Goal: Obtain resource: Obtain resource

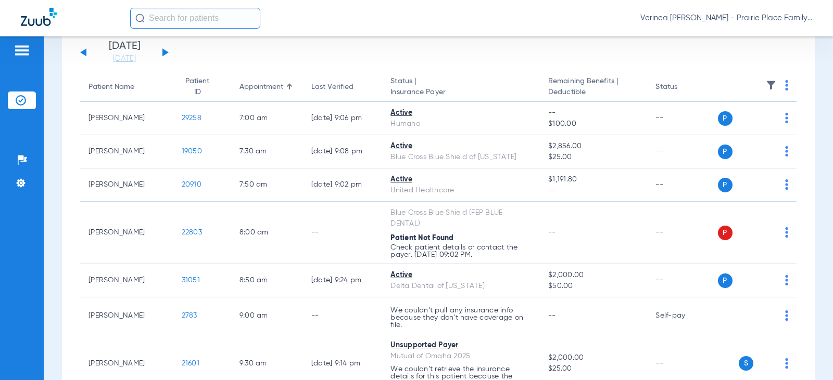
scroll to position [52, 0]
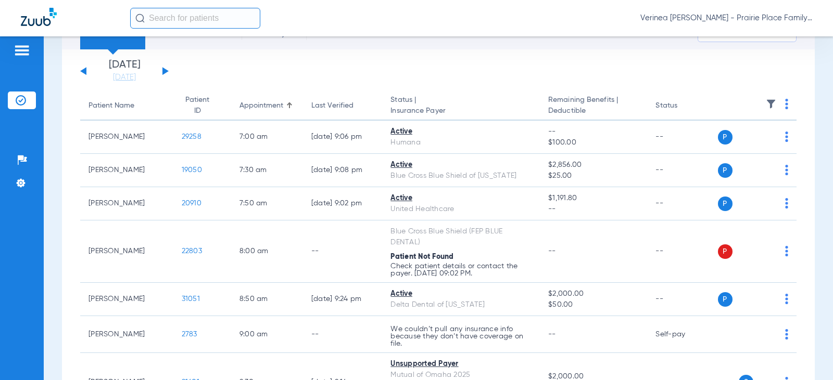
click at [166, 69] on div "[DATE] [DATE] [DATE] [DATE] [DATE] [DATE] [DATE] [DATE] [DATE] [DATE] [DATE] [D…" at bounding box center [124, 71] width 88 height 23
click at [160, 71] on div "[DATE] [DATE] [DATE] [DATE] [DATE] [DATE] [DATE] [DATE] [DATE] [DATE] [DATE] [D…" at bounding box center [124, 71] width 88 height 23
click at [162, 71] on button at bounding box center [165, 71] width 6 height 8
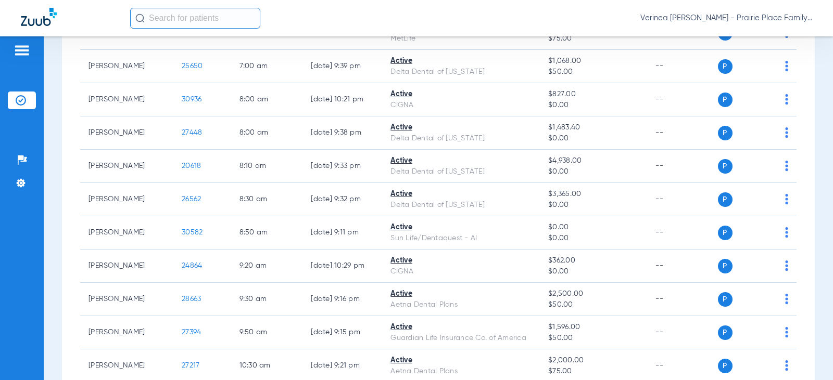
scroll to position [208, 0]
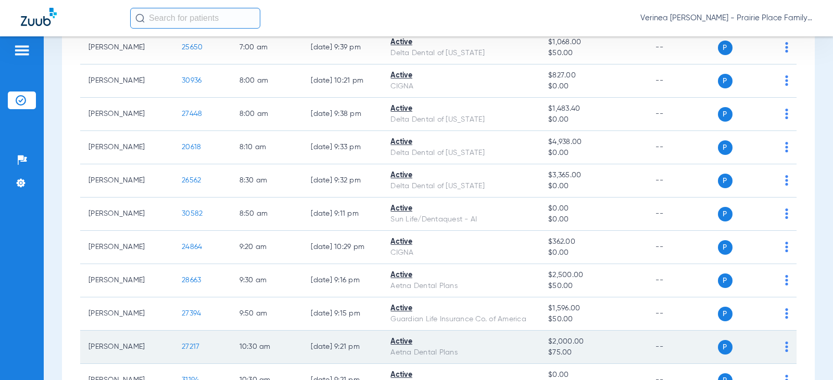
click at [186, 349] on span "27217" at bounding box center [191, 346] width 18 height 7
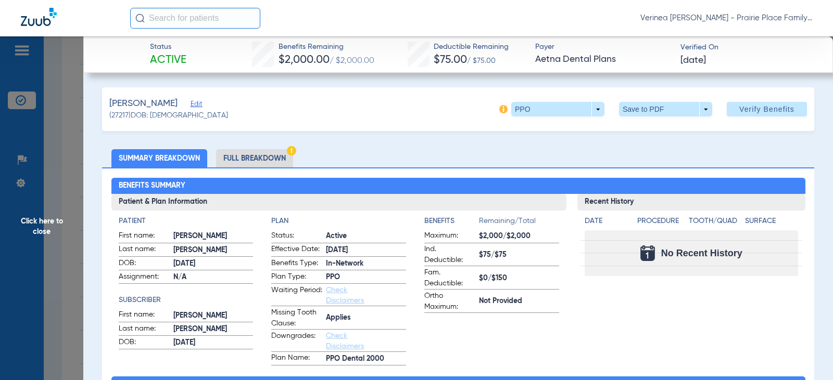
click at [246, 157] on li "Full Breakdown" at bounding box center [254, 158] width 77 height 18
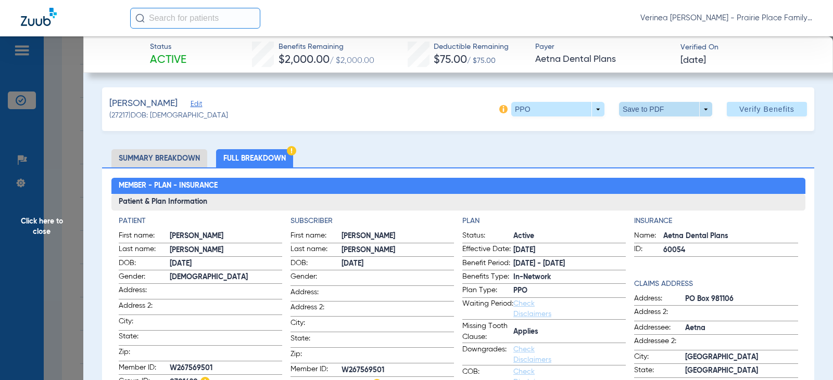
click at [638, 105] on span at bounding box center [665, 109] width 93 height 15
click at [636, 131] on button "insert_drive_file Save to PDF" at bounding box center [651, 130] width 79 height 21
click at [27, 221] on span "Click here to close" at bounding box center [41, 226] width 83 height 380
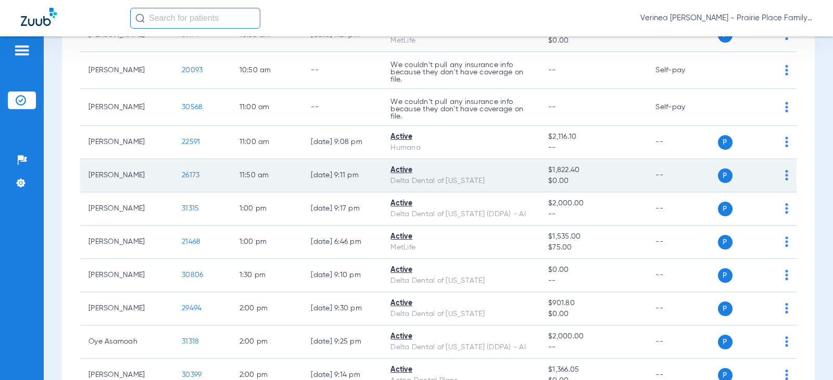
scroll to position [572, 0]
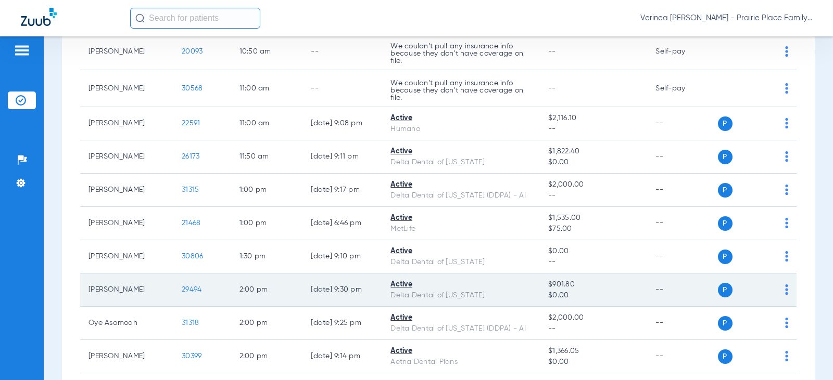
click at [188, 287] on span "29494" at bounding box center [192, 289] width 20 height 7
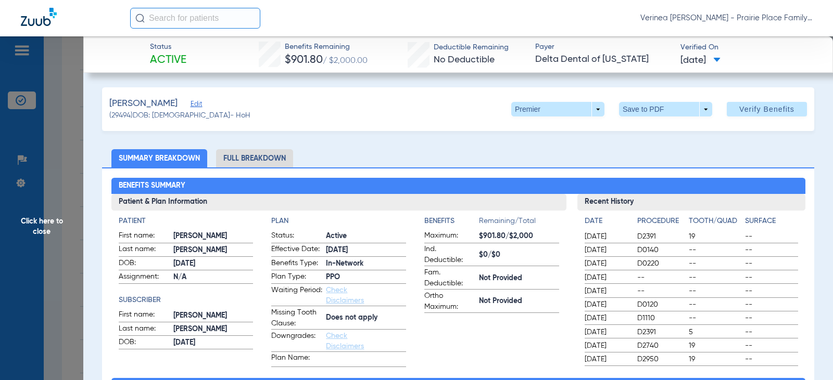
click at [263, 160] on li "Full Breakdown" at bounding box center [254, 158] width 77 height 18
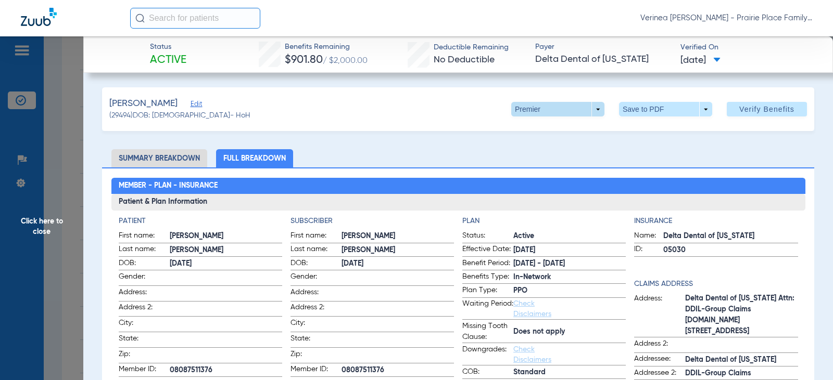
click at [555, 105] on span at bounding box center [557, 109] width 25 height 25
click at [538, 152] on span "Premier" at bounding box center [536, 150] width 48 height 7
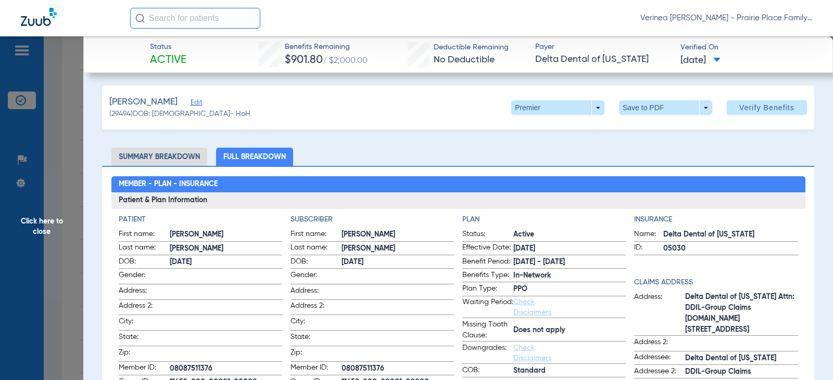
scroll to position [0, 0]
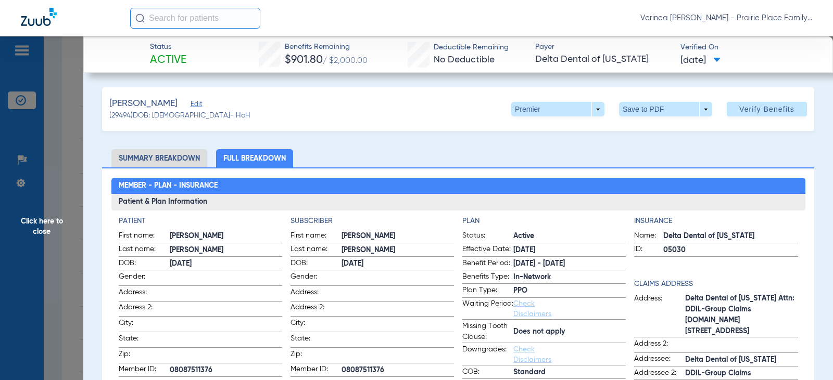
click at [42, 226] on span "Click here to close" at bounding box center [41, 226] width 83 height 380
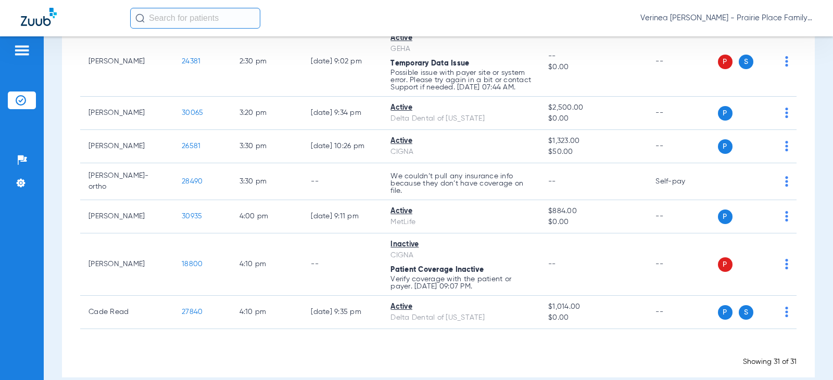
scroll to position [975, 0]
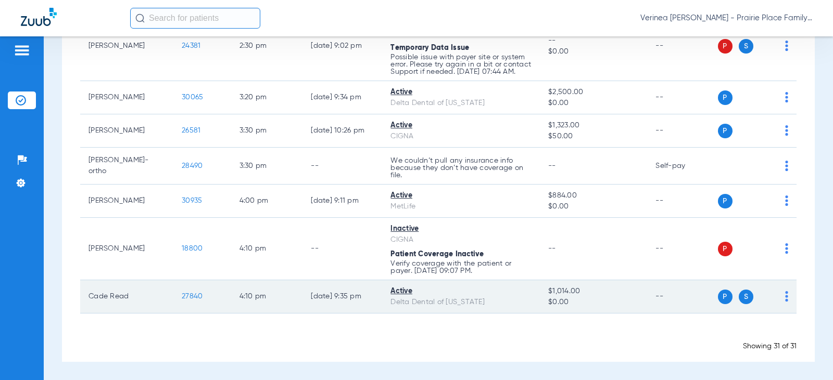
click at [112, 289] on td "Cade Read" at bounding box center [126, 297] width 93 height 33
click at [112, 299] on td "Cade Read" at bounding box center [126, 297] width 93 height 33
click at [182, 296] on span "27840" at bounding box center [192, 296] width 21 height 7
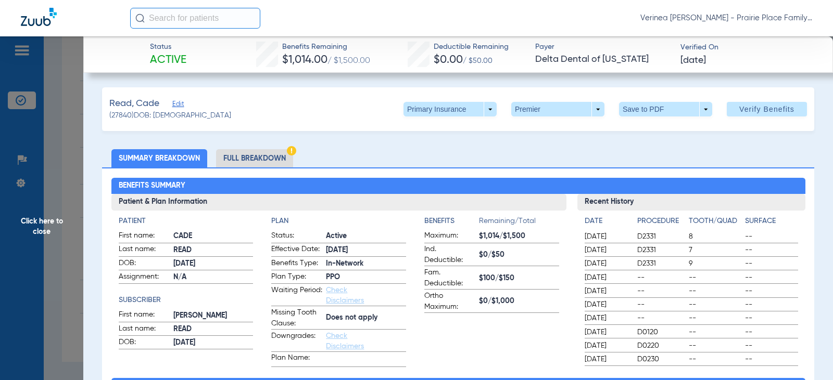
click at [271, 157] on li "Full Breakdown" at bounding box center [254, 158] width 77 height 18
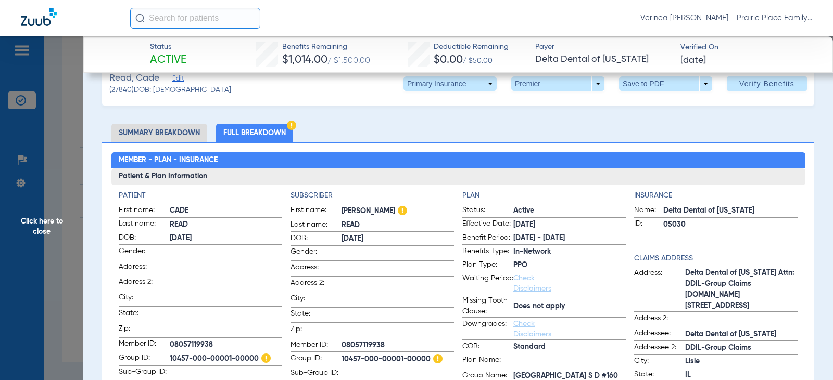
scroll to position [0, 0]
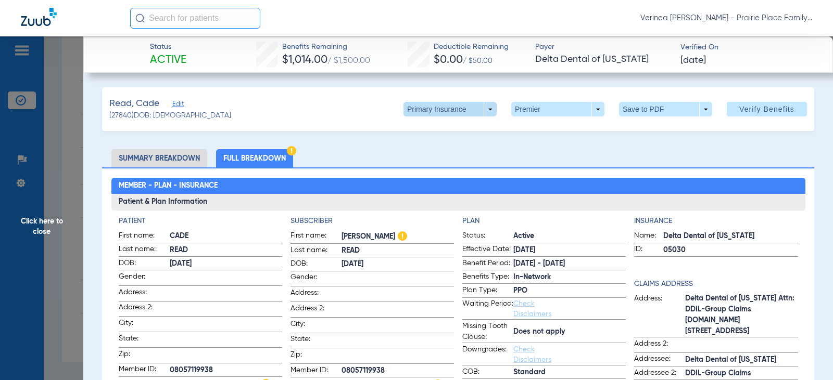
click at [475, 112] on span at bounding box center [449, 109] width 93 height 15
click at [445, 148] on span "Secondary Insurance" at bounding box center [438, 150] width 69 height 7
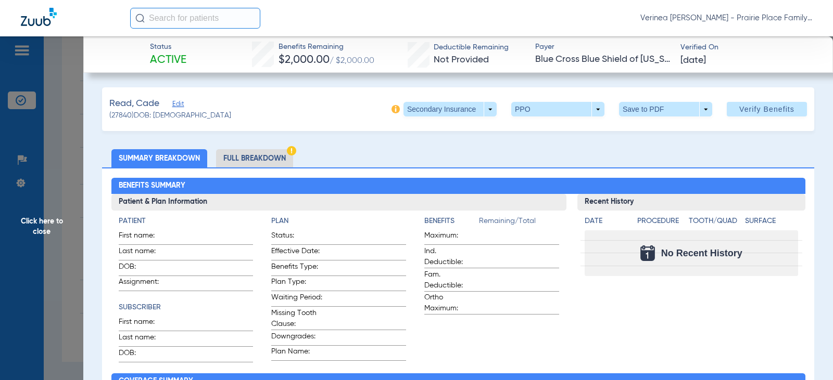
click at [253, 167] on li "Full Breakdown" at bounding box center [254, 158] width 77 height 18
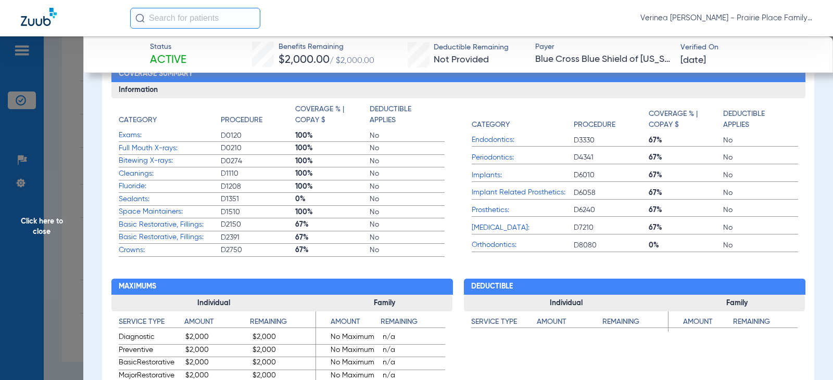
scroll to position [416, 0]
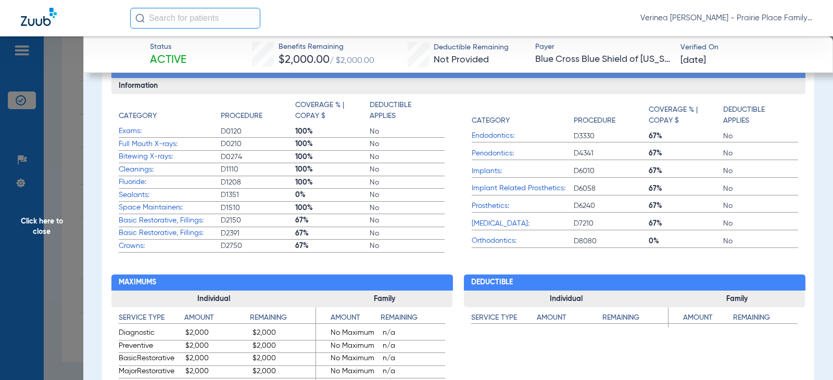
click at [9, 236] on span "Click here to close" at bounding box center [41, 226] width 83 height 380
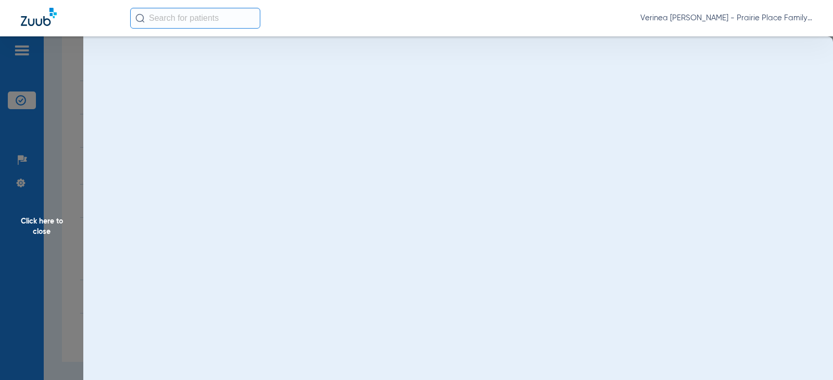
scroll to position [0, 0]
click at [32, 222] on span "Click here to close" at bounding box center [41, 226] width 83 height 380
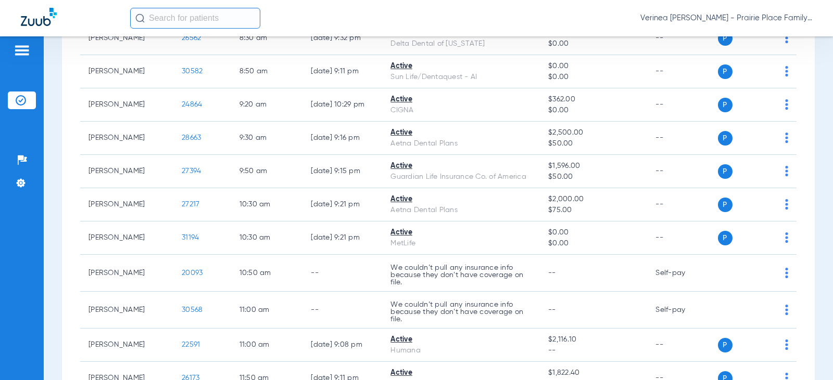
scroll to position [39, 0]
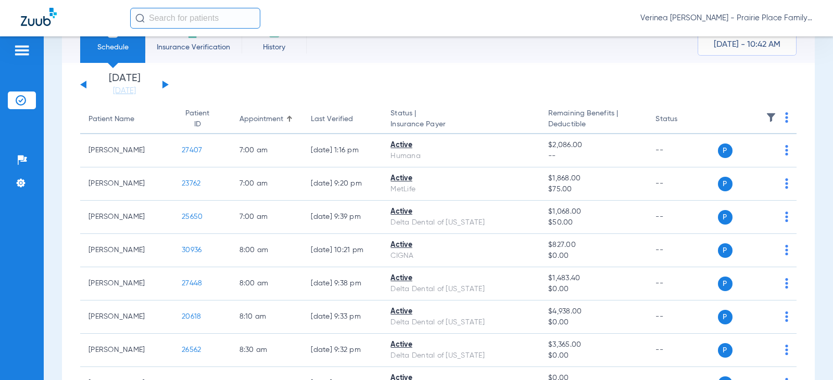
click at [171, 81] on app-single-date-navigator "[DATE] [DATE] [DATE] [DATE] [DATE] [DATE] [DATE] [DATE] [DATE] [DATE] [DATE] [D…" at bounding box center [438, 84] width 716 height 23
click at [164, 86] on button at bounding box center [165, 85] width 6 height 8
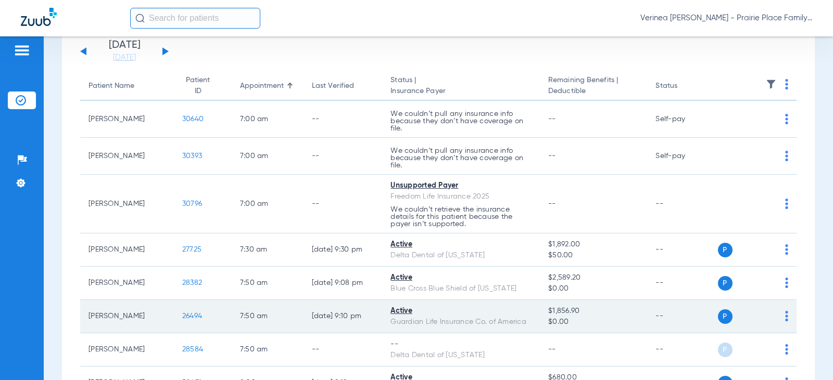
scroll to position [104, 0]
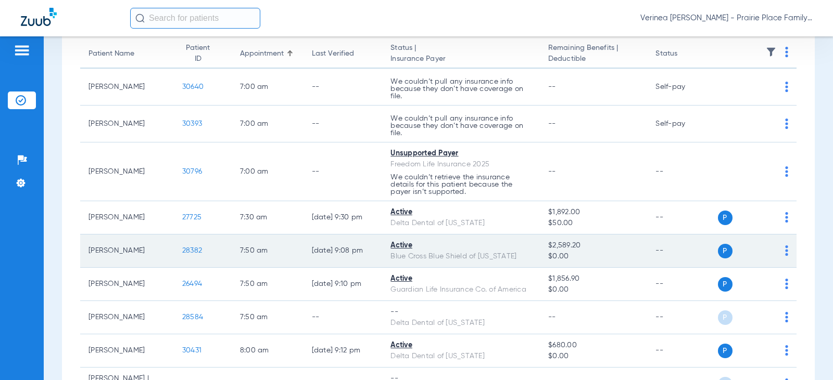
click at [174, 254] on td "28382" at bounding box center [203, 251] width 58 height 33
click at [185, 251] on span "28382" at bounding box center [192, 250] width 20 height 7
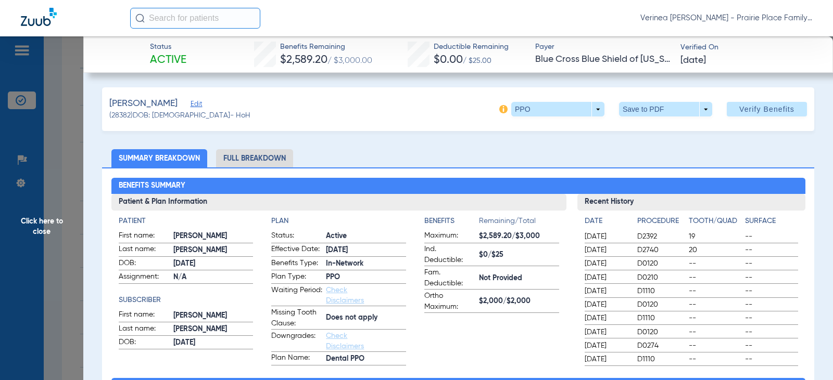
click at [271, 163] on li "Full Breakdown" at bounding box center [254, 158] width 77 height 18
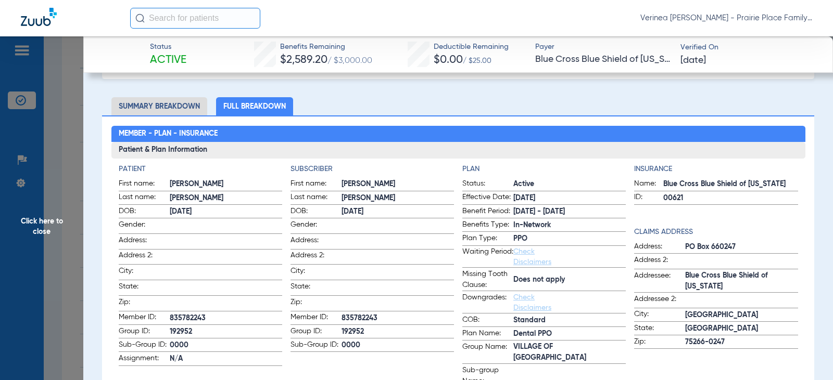
scroll to position [0, 0]
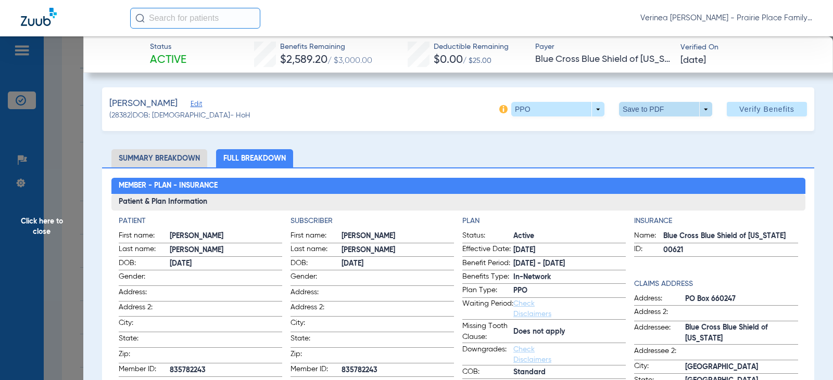
click at [653, 109] on span at bounding box center [665, 109] width 25 height 25
click at [649, 126] on span "Save to PDF" at bounding box center [661, 129] width 41 height 7
click at [35, 228] on span "Click here to close" at bounding box center [41, 226] width 83 height 380
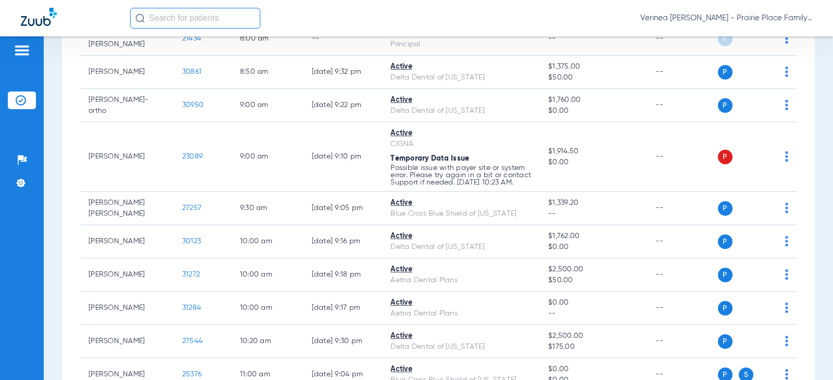
scroll to position [468, 0]
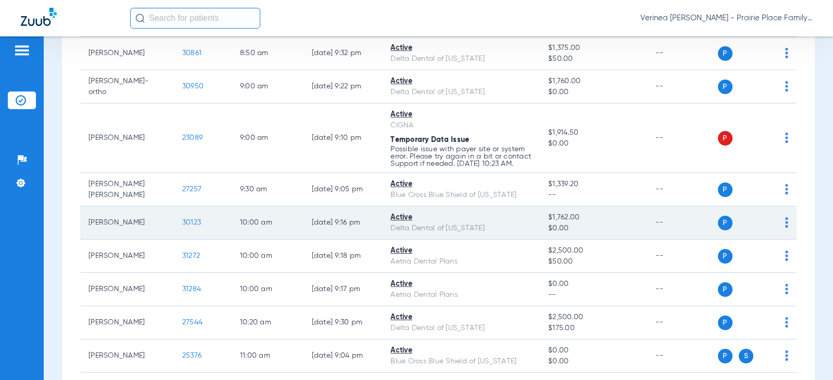
click at [177, 225] on td "30123" at bounding box center [203, 223] width 58 height 33
click at [182, 226] on span "30123" at bounding box center [191, 222] width 19 height 7
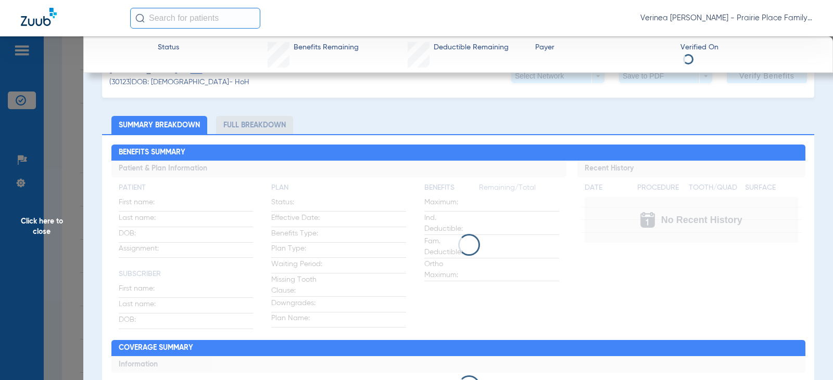
scroll to position [52, 0]
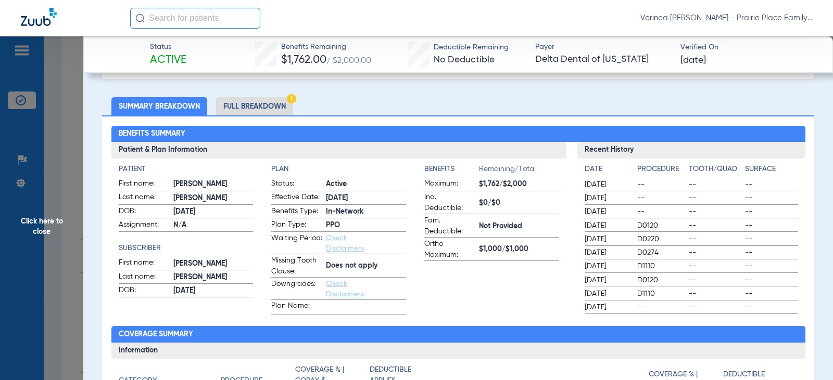
click at [237, 109] on li "Full Breakdown" at bounding box center [254, 106] width 77 height 18
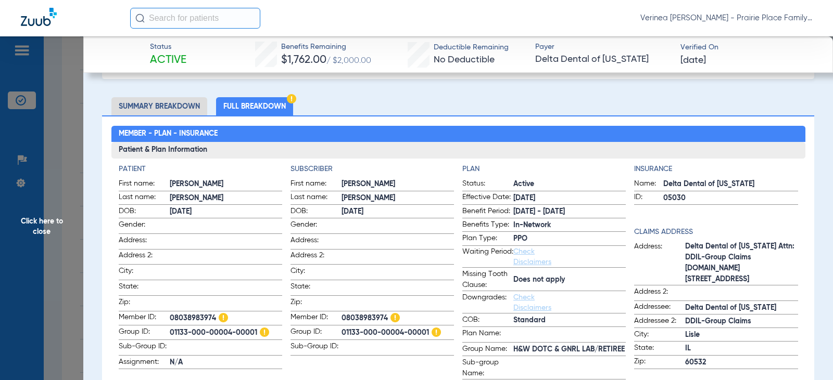
scroll to position [0, 0]
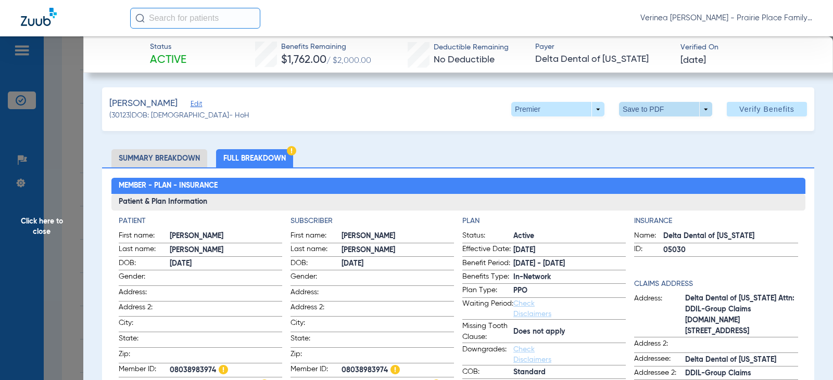
click at [633, 113] on span at bounding box center [665, 109] width 93 height 15
click at [633, 133] on button "insert_drive_file Save to PDF" at bounding box center [651, 130] width 79 height 21
click at [29, 224] on span "Click here to close" at bounding box center [41, 226] width 83 height 380
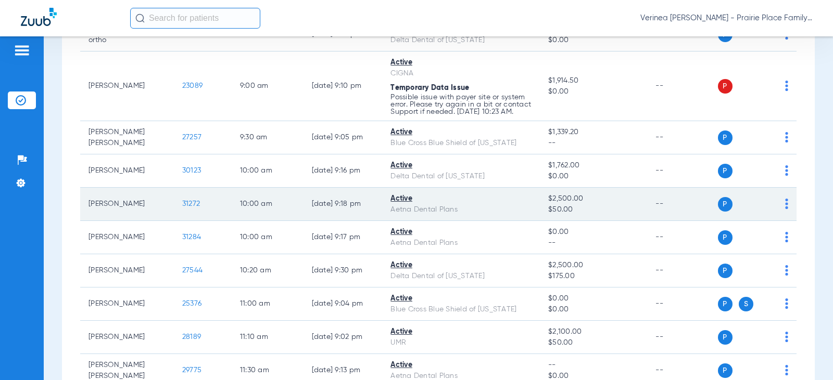
scroll to position [572, 0]
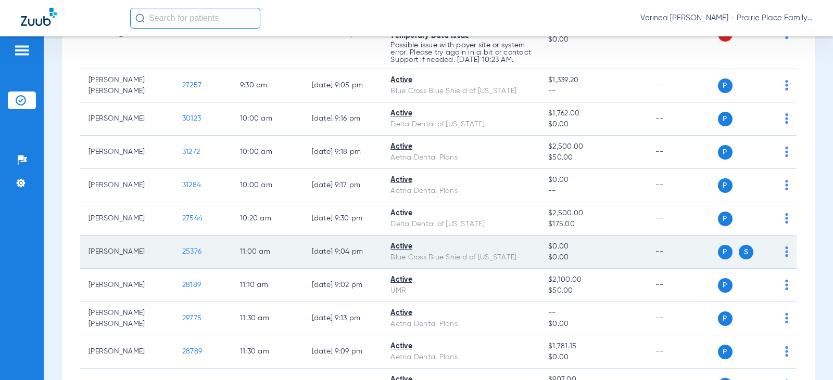
click at [182, 256] on span "25376" at bounding box center [191, 251] width 19 height 7
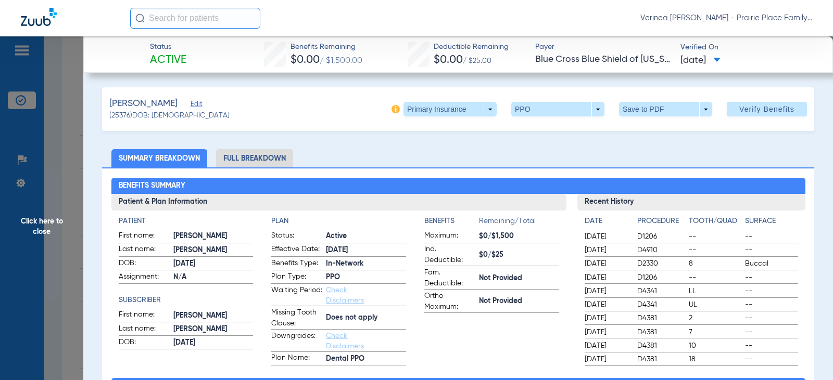
click at [276, 150] on li "Full Breakdown" at bounding box center [254, 158] width 77 height 18
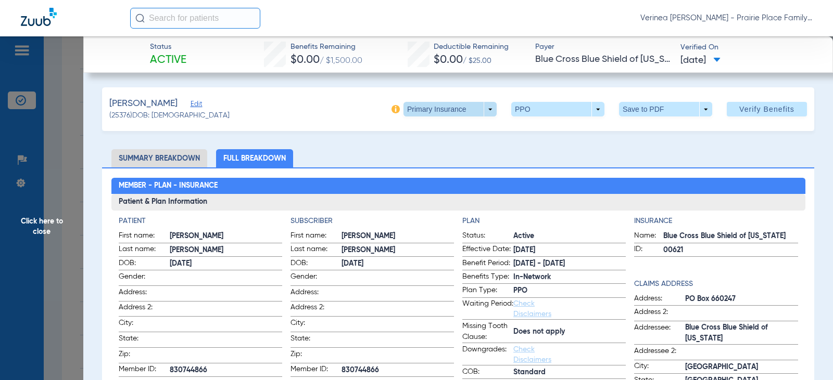
click at [454, 108] on span at bounding box center [450, 109] width 25 height 25
click at [454, 108] on div at bounding box center [416, 190] width 833 height 380
click at [672, 109] on span at bounding box center [665, 109] width 93 height 15
click at [655, 127] on span "Save to PDF" at bounding box center [661, 129] width 41 height 7
click at [465, 112] on span at bounding box center [449, 109] width 93 height 15
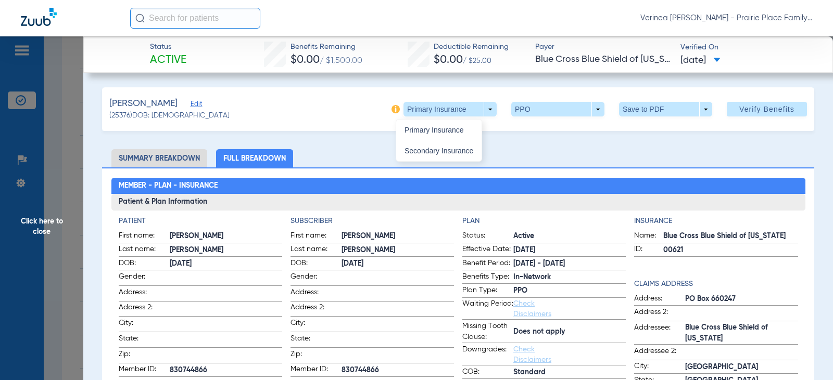
click at [453, 145] on button "Secondary Insurance" at bounding box center [438, 151] width 85 height 21
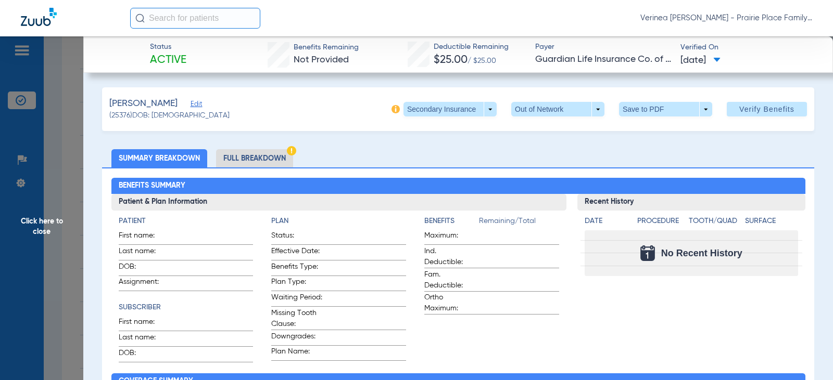
click at [268, 157] on li "Full Breakdown" at bounding box center [254, 158] width 77 height 18
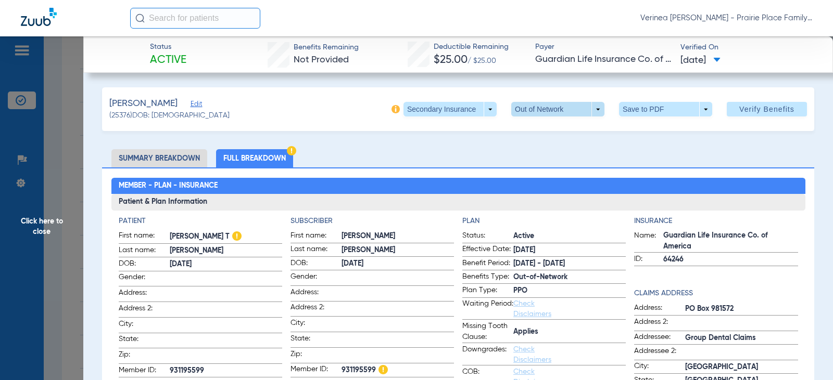
click at [526, 111] on span at bounding box center [557, 109] width 93 height 15
click at [526, 111] on div at bounding box center [416, 190] width 833 height 380
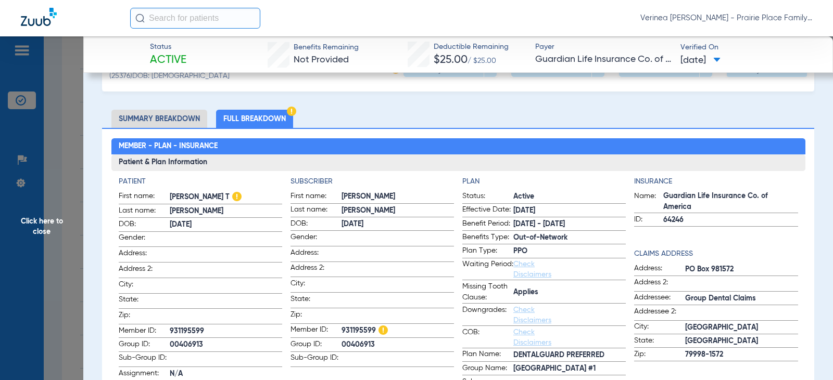
scroll to position [0, 0]
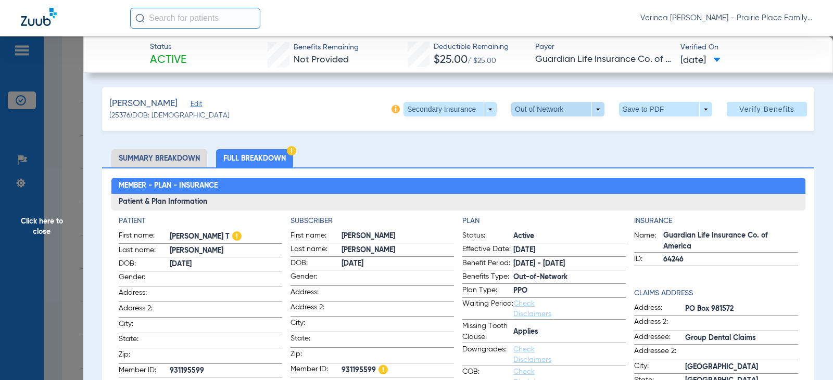
click at [521, 109] on span at bounding box center [557, 109] width 93 height 15
click at [521, 109] on div at bounding box center [416, 190] width 833 height 380
click at [631, 109] on span at bounding box center [665, 109] width 93 height 15
click at [627, 121] on button "insert_drive_file Save to PDF" at bounding box center [651, 130] width 79 height 21
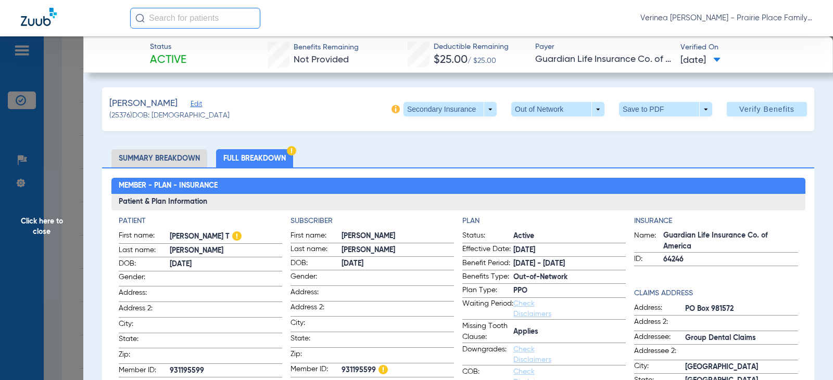
click at [32, 232] on span "Click here to close" at bounding box center [41, 226] width 83 height 380
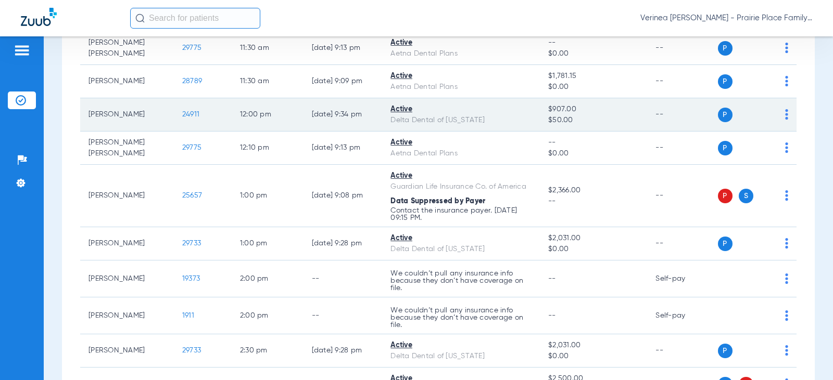
scroll to position [885, 0]
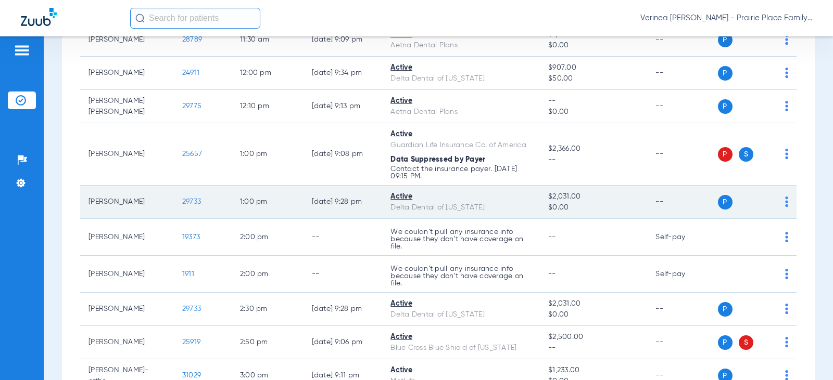
click at [184, 206] on span "29733" at bounding box center [191, 201] width 19 height 7
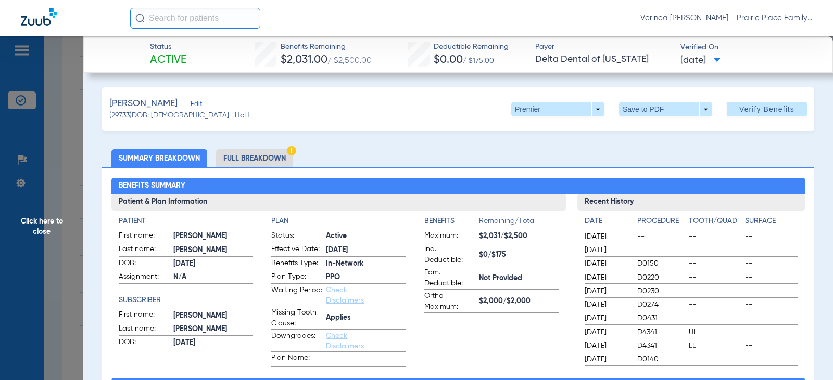
click at [272, 156] on li "Full Breakdown" at bounding box center [254, 158] width 77 height 18
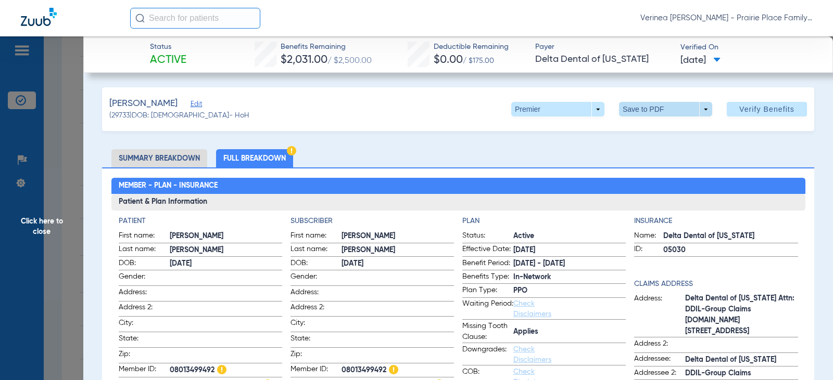
click at [682, 116] on span at bounding box center [665, 109] width 93 height 15
click at [660, 134] on button "insert_drive_file Save to PDF" at bounding box center [651, 130] width 79 height 21
click at [44, 230] on span "Click here to close" at bounding box center [41, 226] width 83 height 380
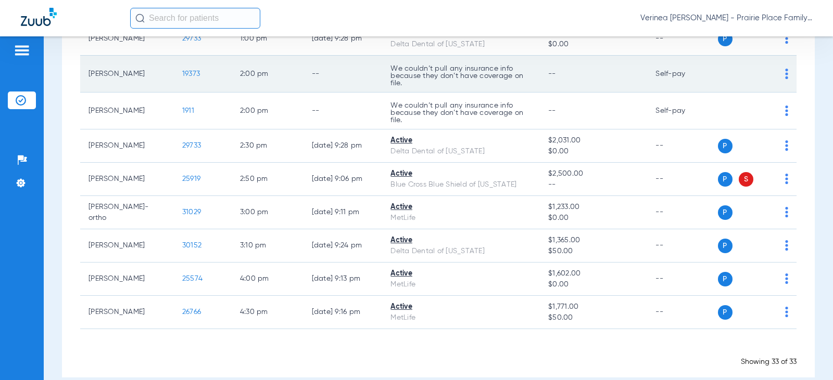
scroll to position [1071, 0]
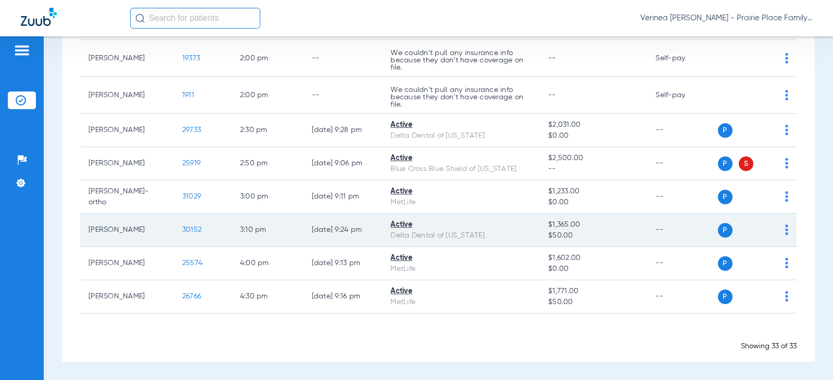
click at [182, 233] on span "30152" at bounding box center [191, 229] width 19 height 7
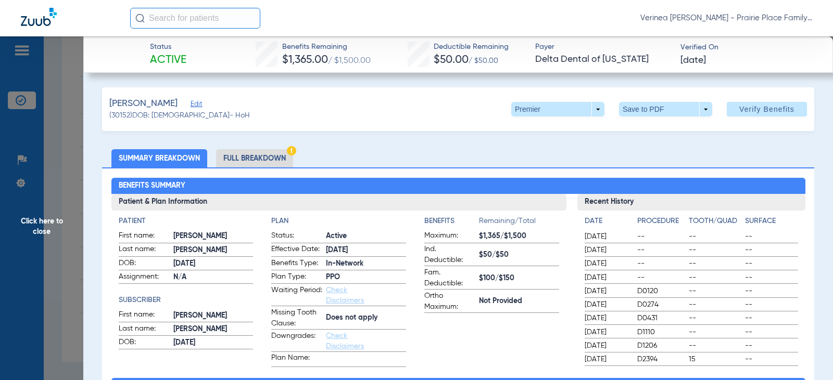
click at [246, 160] on li "Full Breakdown" at bounding box center [254, 158] width 77 height 18
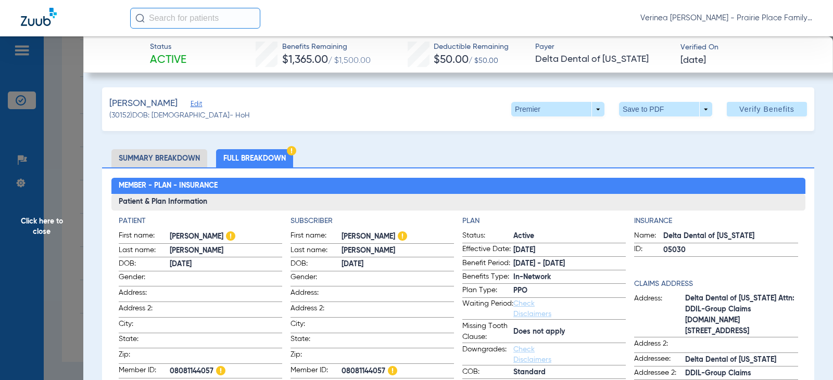
click at [661, 111] on span at bounding box center [665, 109] width 25 height 25
click at [655, 134] on span "Save to PDF" at bounding box center [661, 129] width 41 height 7
click at [18, 234] on span "Click here to close" at bounding box center [41, 226] width 83 height 380
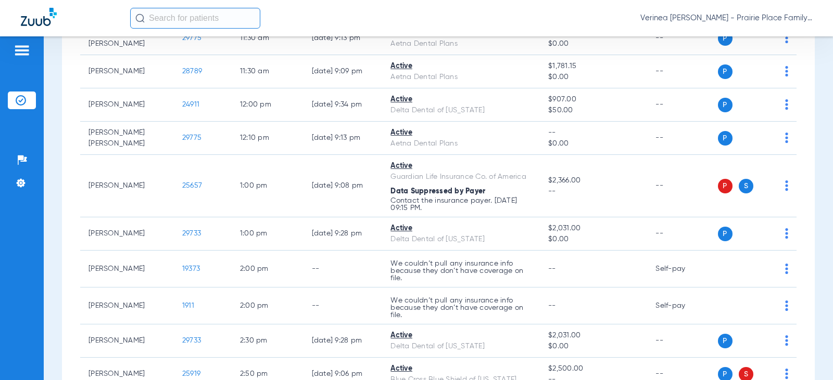
scroll to position [759, 0]
